Goal: Task Accomplishment & Management: Complete application form

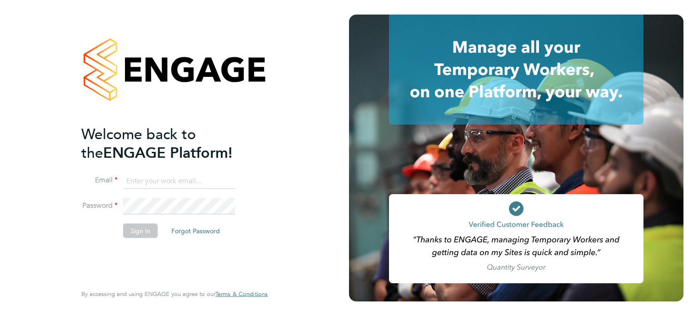
type input "[EMAIL_ADDRESS][PERSON_NAME][DOMAIN_NAME]"
click at [143, 230] on button "Sign In" at bounding box center [140, 230] width 35 height 15
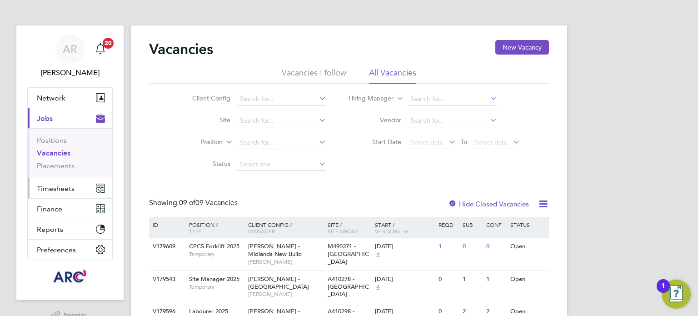
click at [57, 192] on button "Timesheets" at bounding box center [70, 188] width 85 height 20
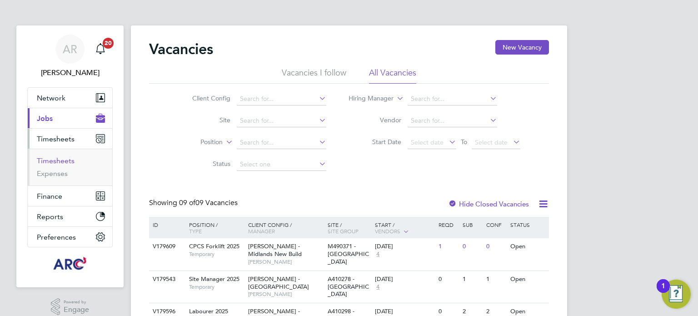
click at [53, 163] on link "Timesheets" at bounding box center [56, 160] width 38 height 9
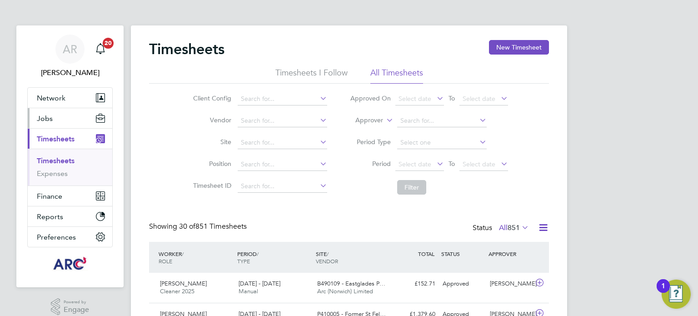
click at [53, 119] on button "Jobs" at bounding box center [70, 118] width 85 height 20
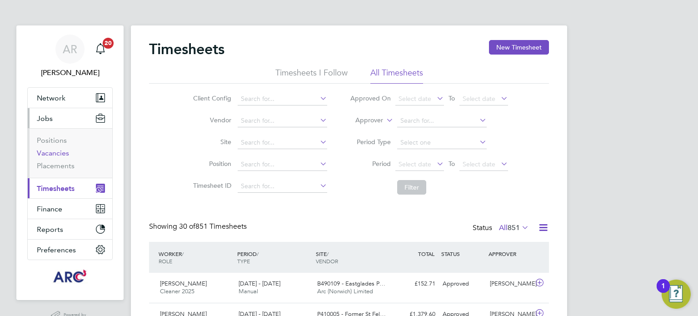
click at [55, 153] on link "Vacancies" at bounding box center [53, 153] width 32 height 9
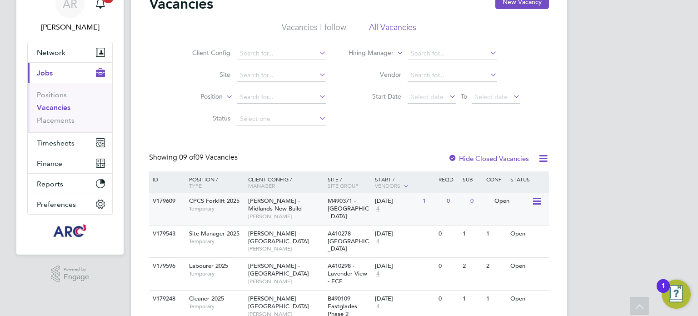
click at [274, 221] on div "V179609 CPCS Forklift 2025 Temporary Lovell - Midlands New Build Wayne Bromage …" at bounding box center [349, 209] width 400 height 32
click at [648, 85] on div "AR Abbie Ross Notifications 20 Applications: Network Team Members Businesses Si…" at bounding box center [349, 256] width 698 height 602
click at [51, 105] on link "Vacancies" at bounding box center [54, 107] width 34 height 9
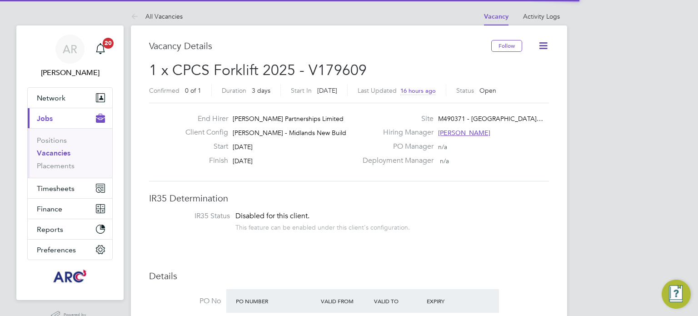
click at [544, 44] on icon at bounding box center [543, 45] width 11 height 11
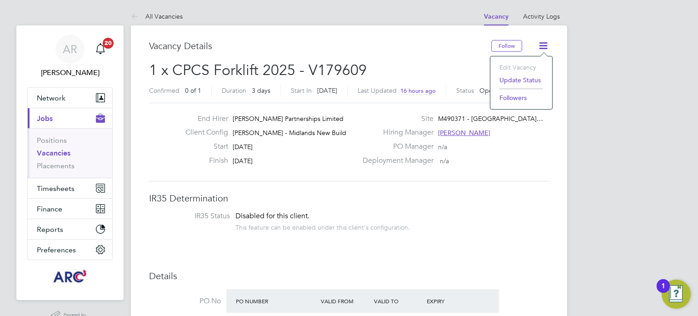
click at [525, 141] on div "Hiring Manager [PERSON_NAME]" at bounding box center [454, 135] width 195 height 14
click at [540, 44] on icon at bounding box center [543, 45] width 11 height 11
click at [489, 165] on div "Deployment Manager n/a" at bounding box center [454, 163] width 195 height 14
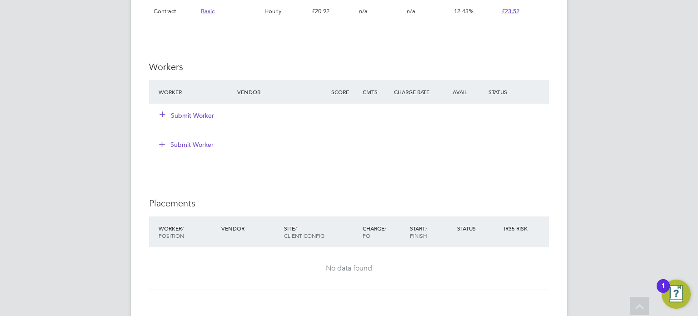
scroll to position [863, 0]
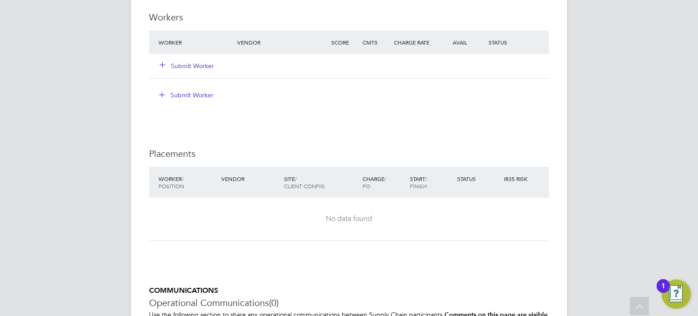
click at [183, 63] on button "Submit Worker" at bounding box center [187, 65] width 55 height 9
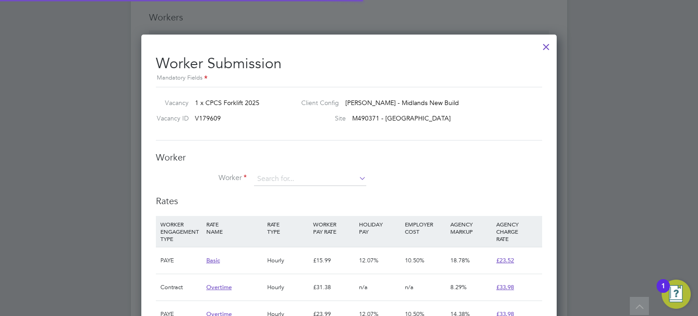
scroll to position [4, 4]
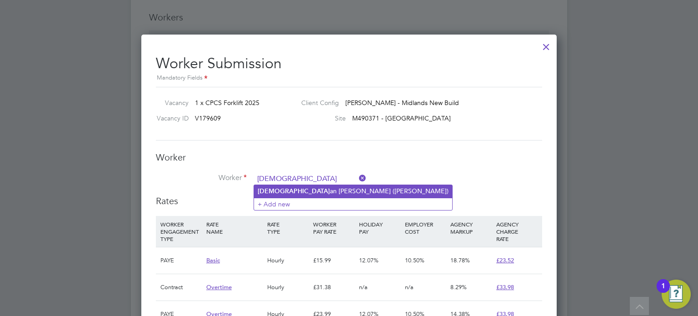
click at [289, 188] on li "[PERSON_NAME] an [PERSON_NAME] ([PERSON_NAME])" at bounding box center [353, 191] width 198 height 12
type input "[PERSON_NAME] ([PERSON_NAME])"
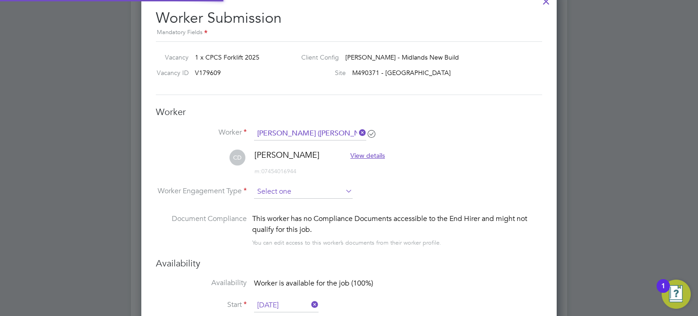
click at [331, 191] on input at bounding box center [303, 192] width 99 height 14
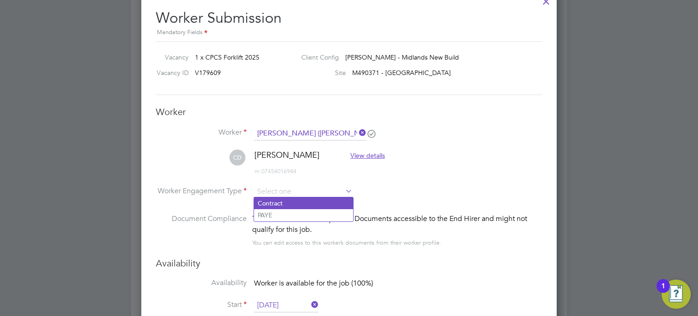
click at [294, 205] on li "Contract" at bounding box center [303, 203] width 99 height 12
type input "Contract"
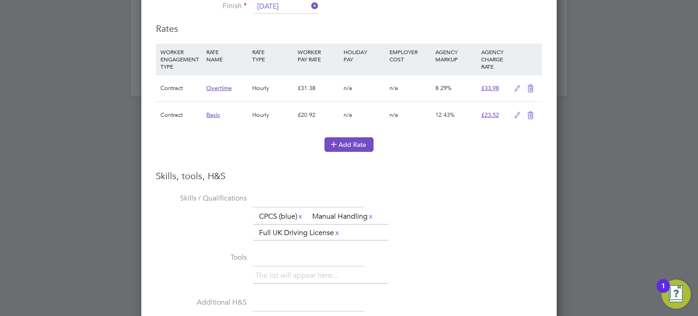
click at [337, 143] on icon at bounding box center [333, 143] width 7 height 7
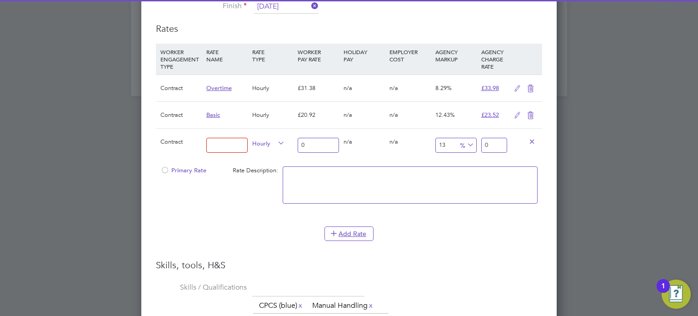
click at [225, 146] on input at bounding box center [226, 145] width 41 height 15
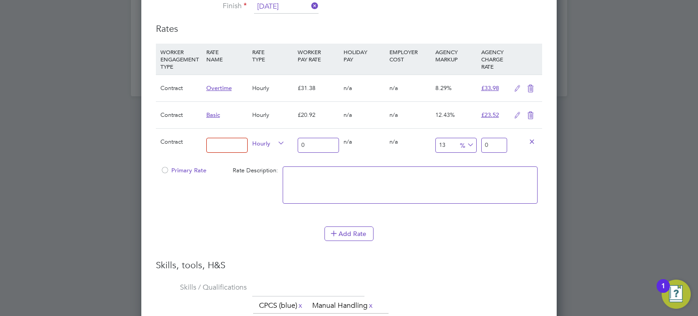
type input "primary"
click at [162, 169] on div at bounding box center [164, 172] width 9 height 7
drag, startPoint x: 317, startPoint y: 141, endPoint x: 285, endPoint y: 140, distance: 31.8
click at [285, 140] on div "Contract primary Hourly 0 0 n/a 0 n/a 13 0 % 0" at bounding box center [349, 145] width 386 height 34
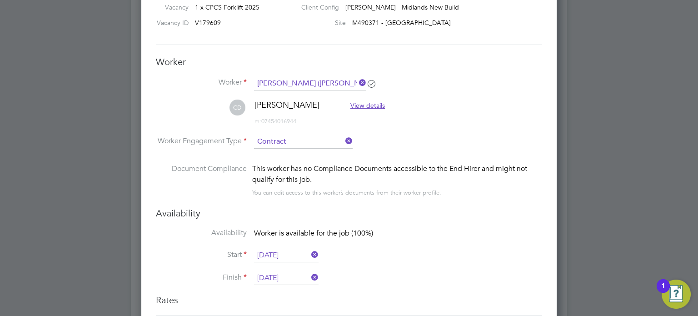
type input "0"
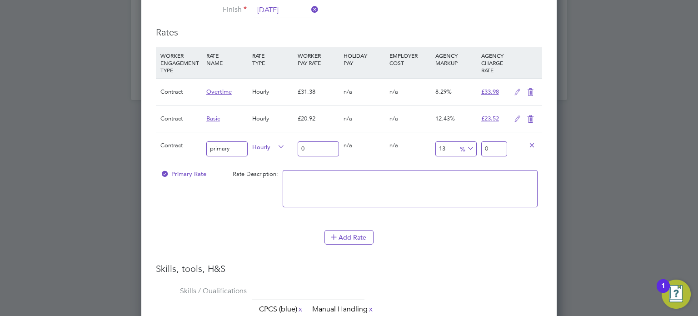
click at [344, 149] on div "0 n/a" at bounding box center [364, 145] width 46 height 26
drag, startPoint x: 327, startPoint y: 147, endPoint x: 328, endPoint y: 156, distance: 8.6
click at [328, 156] on div "0" at bounding box center [318, 148] width 46 height 33
type input "2"
type input "2.26"
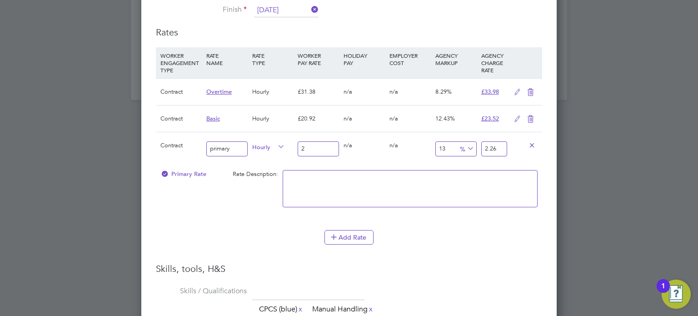
type input "20"
type input "22.6"
type input "20.9"
type input "23.617"
type input "20.92"
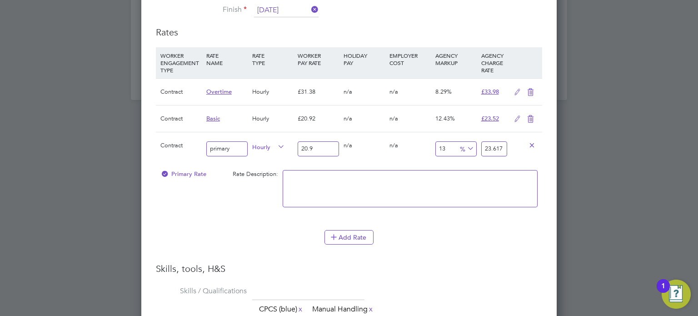
type input "23.6396"
type input "20.92"
drag, startPoint x: 505, startPoint y: 146, endPoint x: 476, endPoint y: 146, distance: 29.5
click at [476, 146] on div "Contract primary Hourly 20.92 0 n/a 0 n/a 13 2.7196 % 23.6396" at bounding box center [349, 149] width 386 height 34
type input "-90.43977055449331"
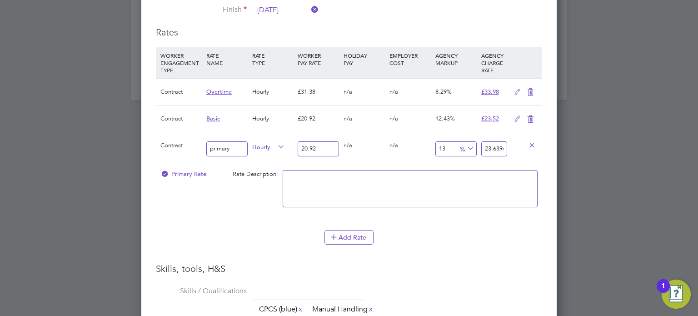
type input "2"
type input "9.94263862332696"
type input "23"
type input "12.332695984703633"
type input "23.5"
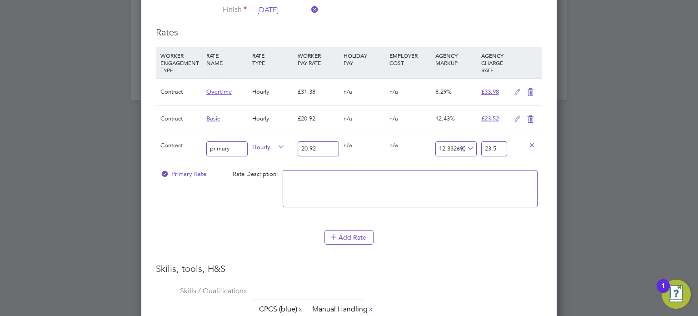
type input "12.476099426386233"
type input "23.53"
type input "12.332695984703633"
type input "23.5"
type input "12.4282982791587"
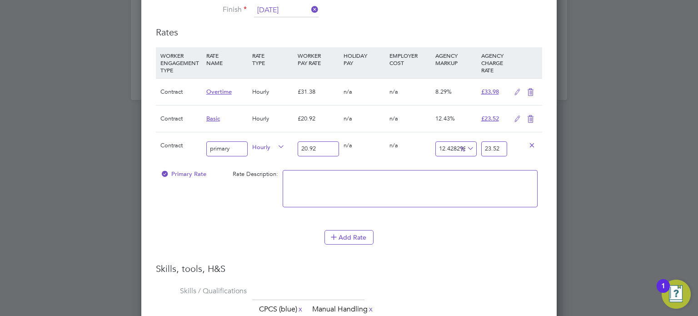
type input "23.52"
click at [427, 188] on textarea at bounding box center [410, 188] width 255 height 37
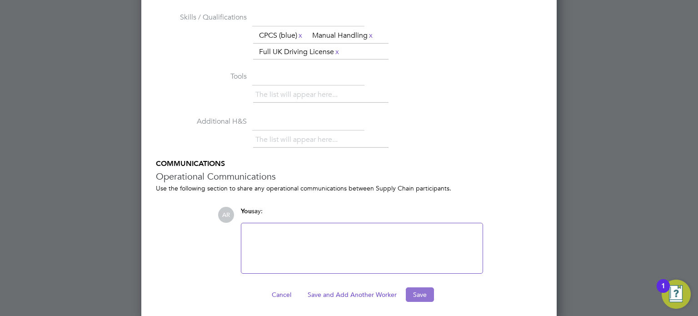
type textarea "primary"
click at [427, 290] on button "Save" at bounding box center [420, 294] width 28 height 15
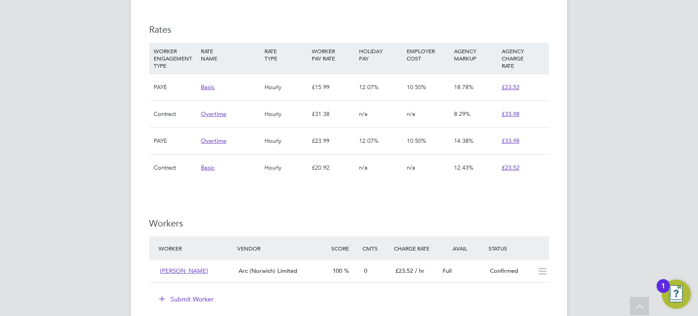
scroll to position [863, 0]
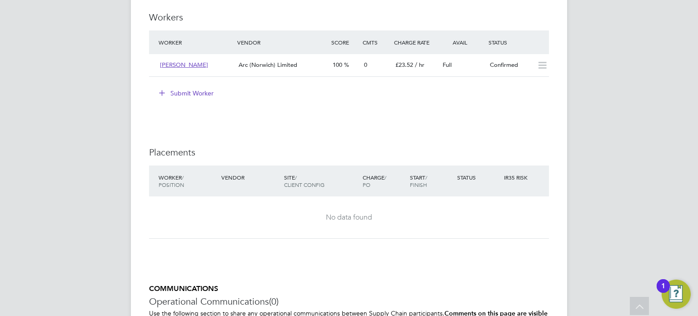
drag, startPoint x: 646, startPoint y: 114, endPoint x: 608, endPoint y: 96, distance: 41.9
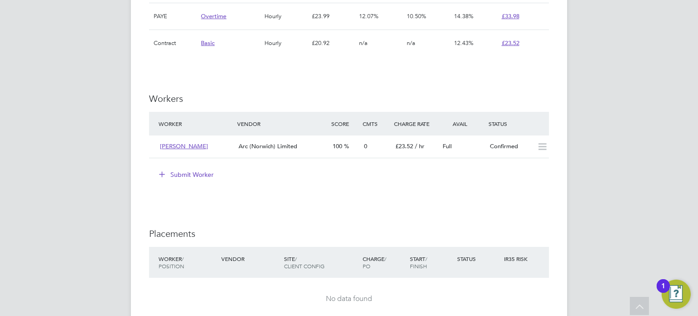
scroll to position [636, 0]
